Goal: Information Seeking & Learning: Learn about a topic

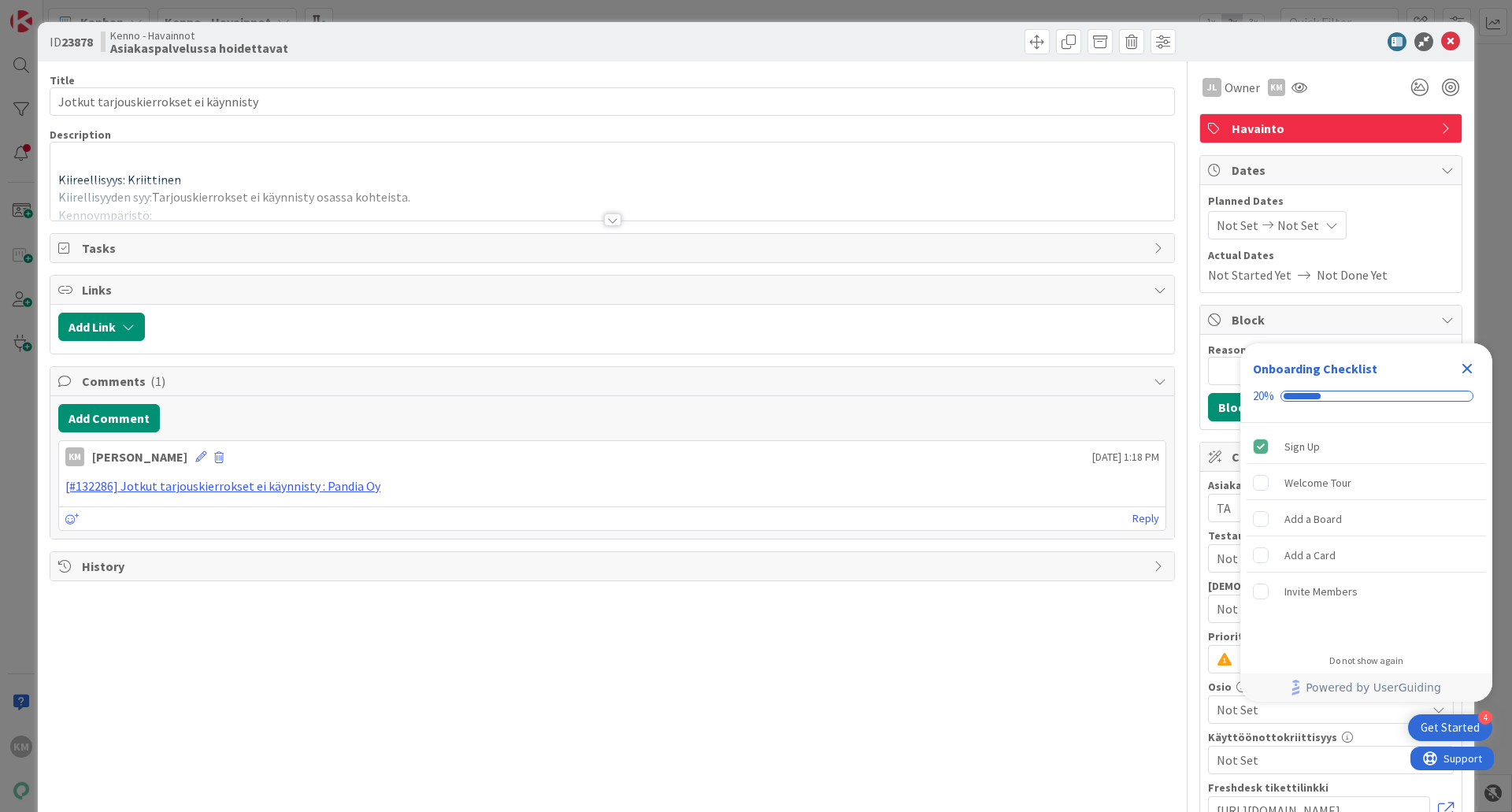
click at [604, 223] on div at bounding box center [612, 220] width 17 height 13
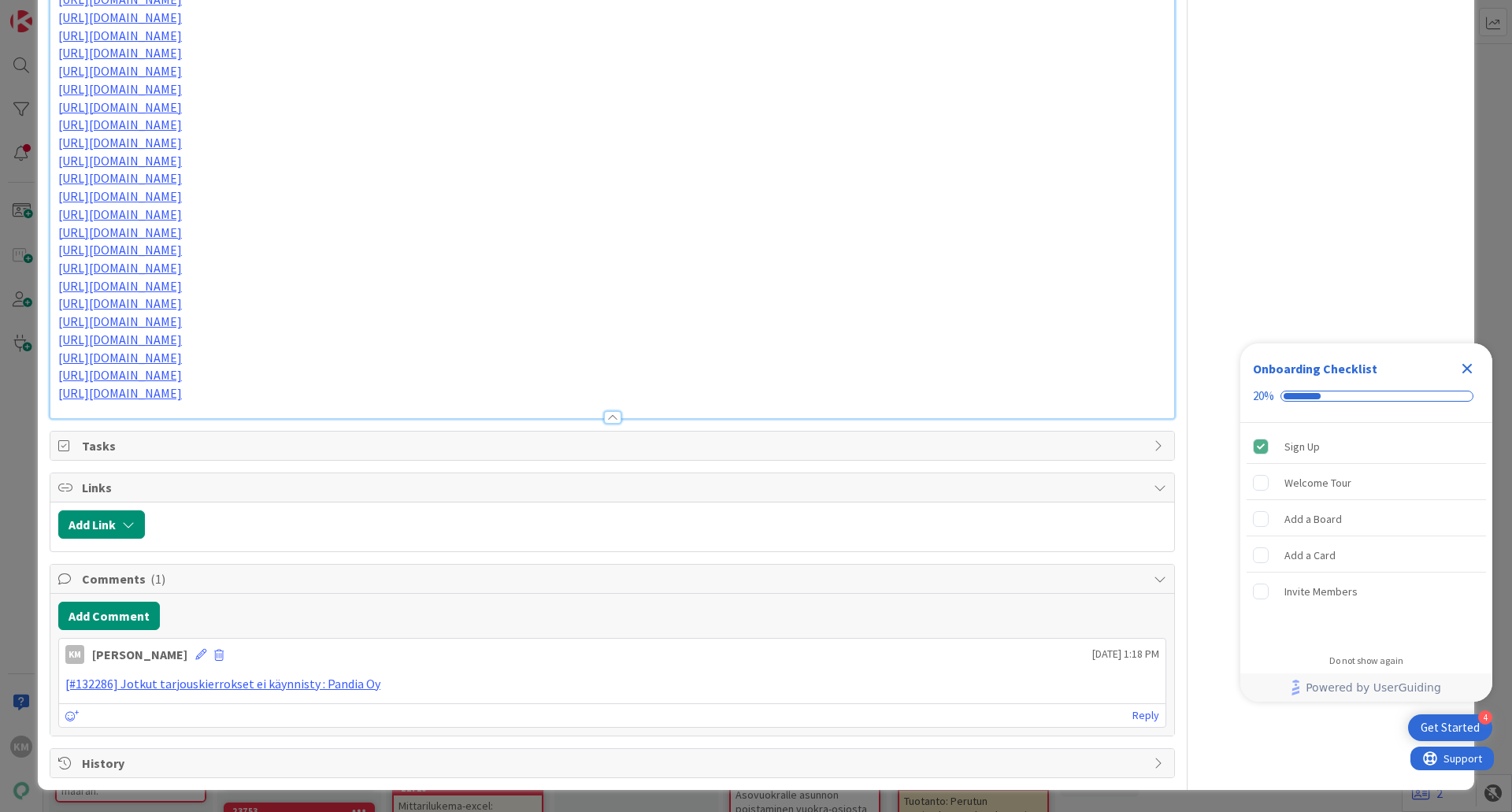
scroll to position [2570, 0]
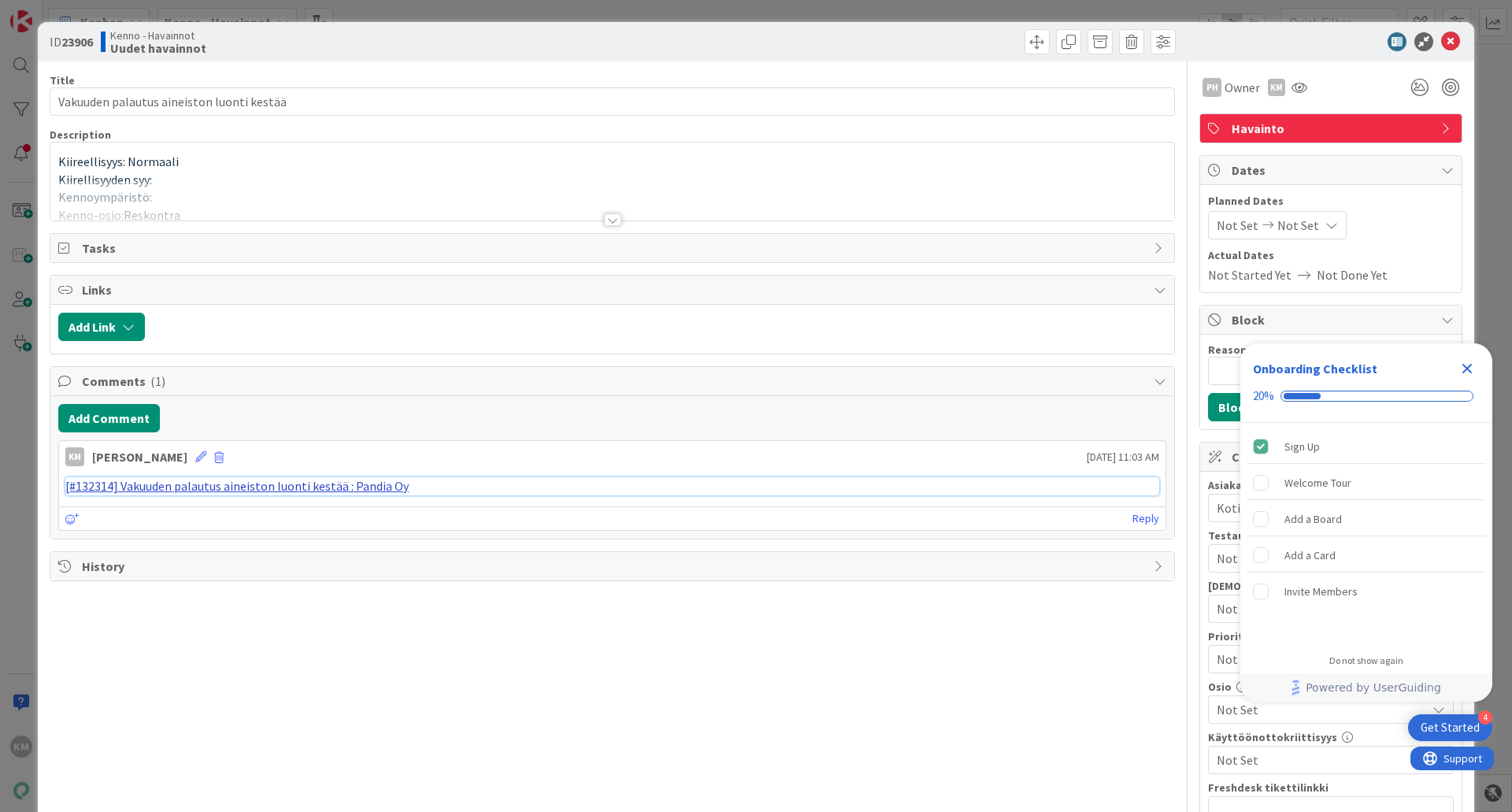
click at [254, 488] on link "[#132314] Vakuuden palautus aineiston luonti kestää : Pandia Oy" at bounding box center [237, 485] width 344 height 15
click at [1465, 377] on icon "Close Checklist" at bounding box center [1467, 368] width 19 height 19
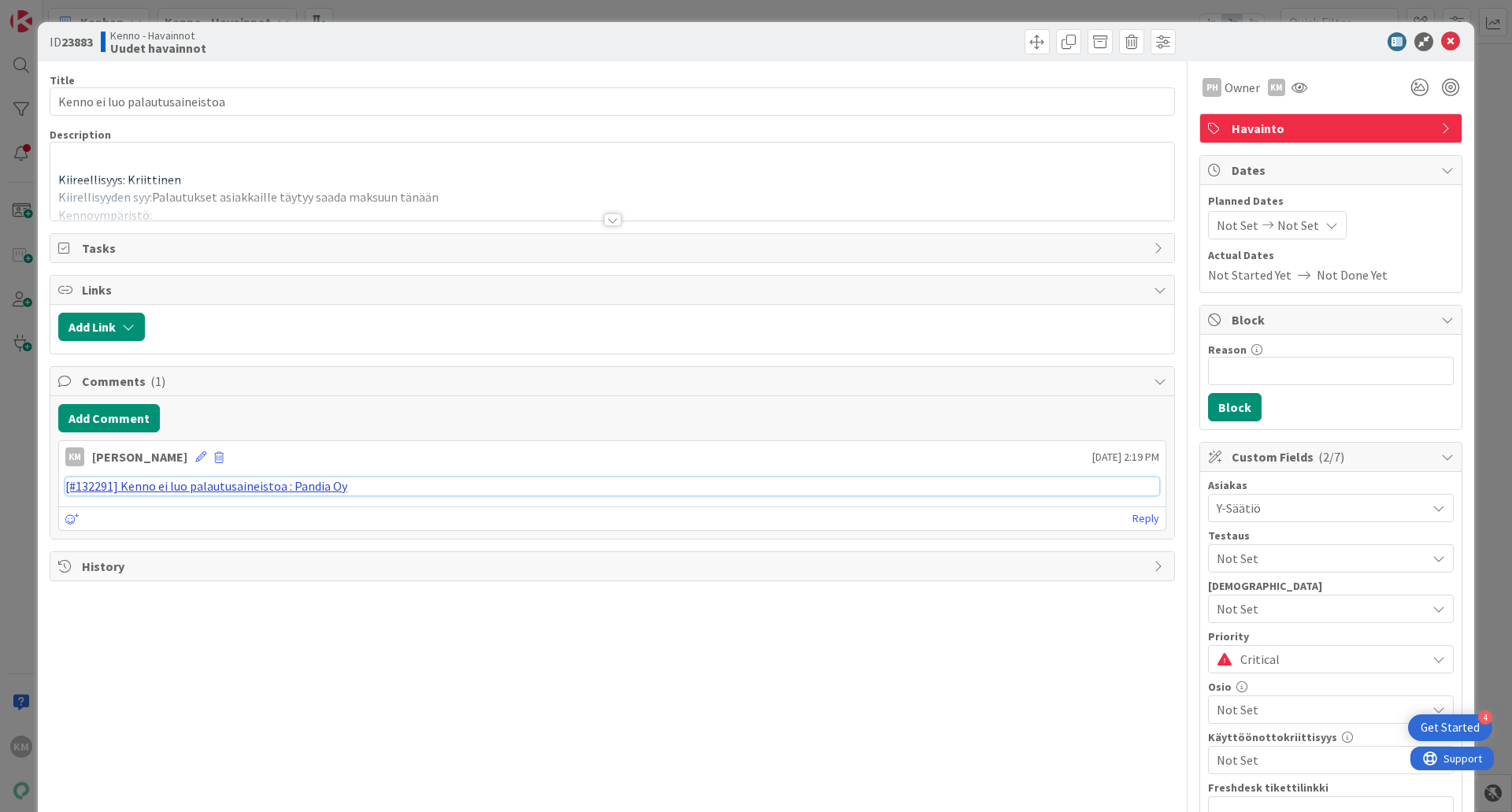
click at [214, 481] on link "[#132291] Kenno ei luo palautusaineistoa : Pandia Oy" at bounding box center [206, 485] width 282 height 15
click at [604, 223] on div at bounding box center [612, 220] width 17 height 13
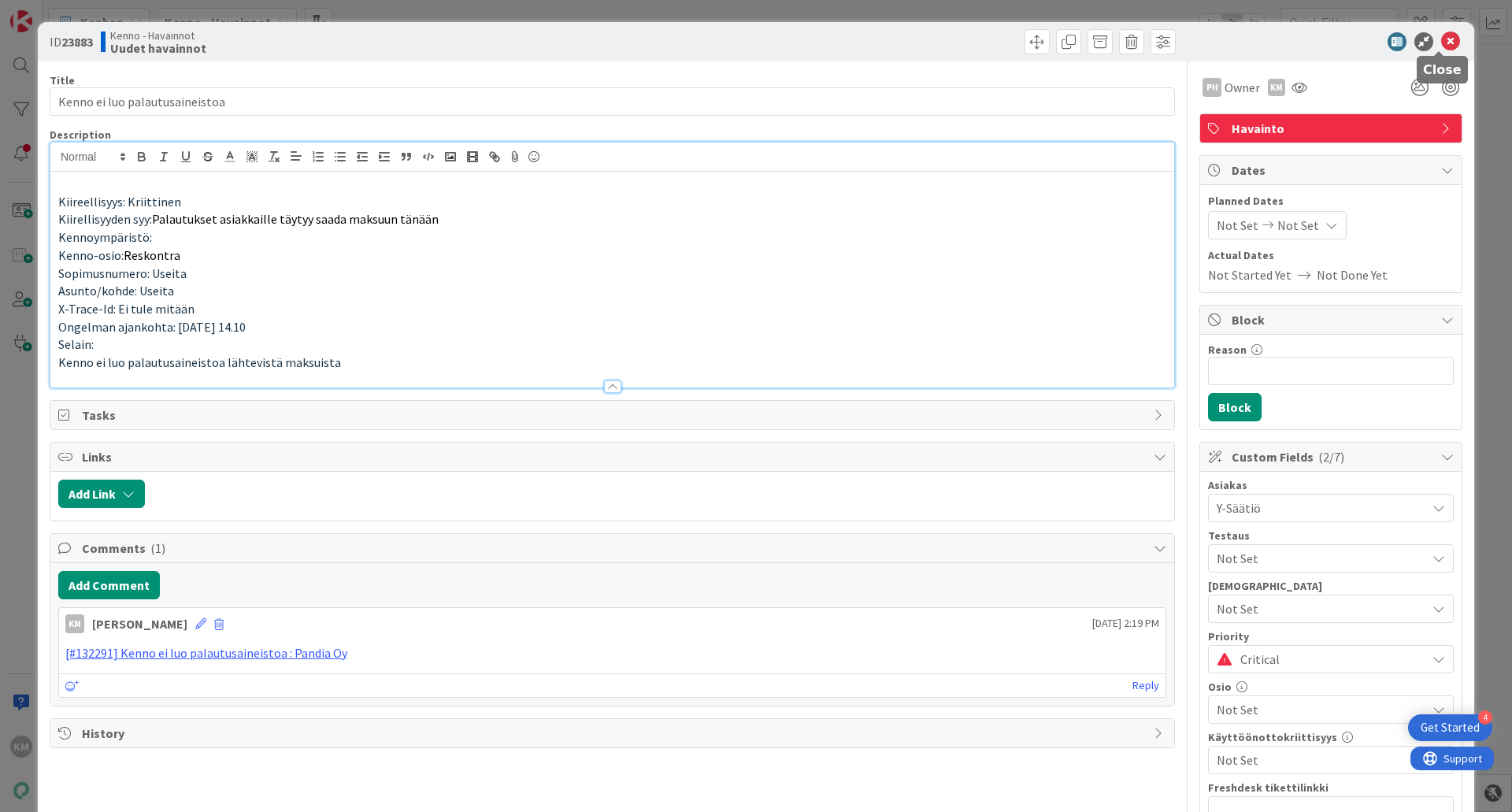
click at [1442, 40] on icon at bounding box center [1451, 41] width 19 height 19
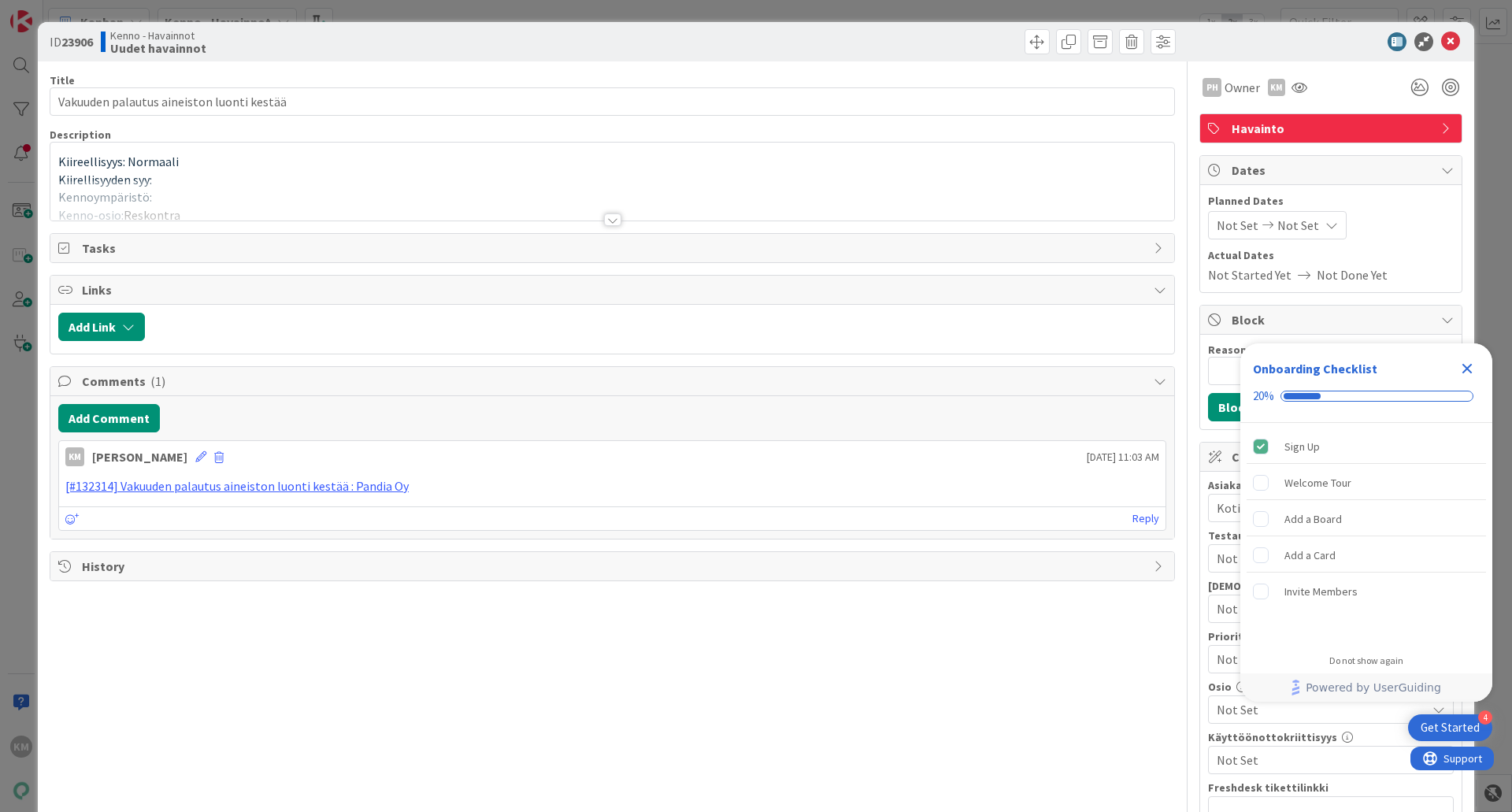
click at [1473, 368] on icon "Close Checklist" at bounding box center [1467, 368] width 19 height 19
